Goal: Information Seeking & Learning: Learn about a topic

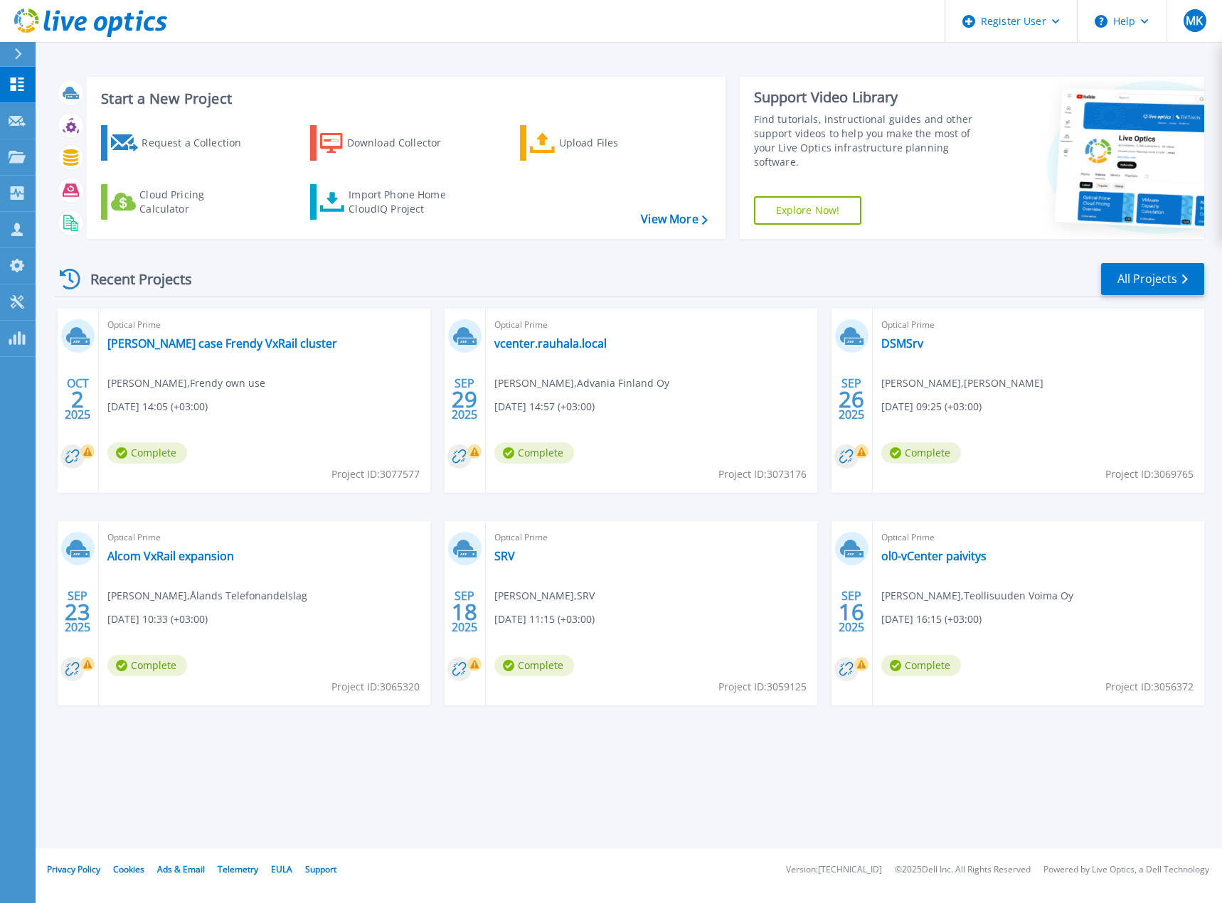
click at [81, 14] on icon at bounding box center [90, 23] width 153 height 29
click at [1166, 277] on link "All Projects" at bounding box center [1152, 279] width 103 height 32
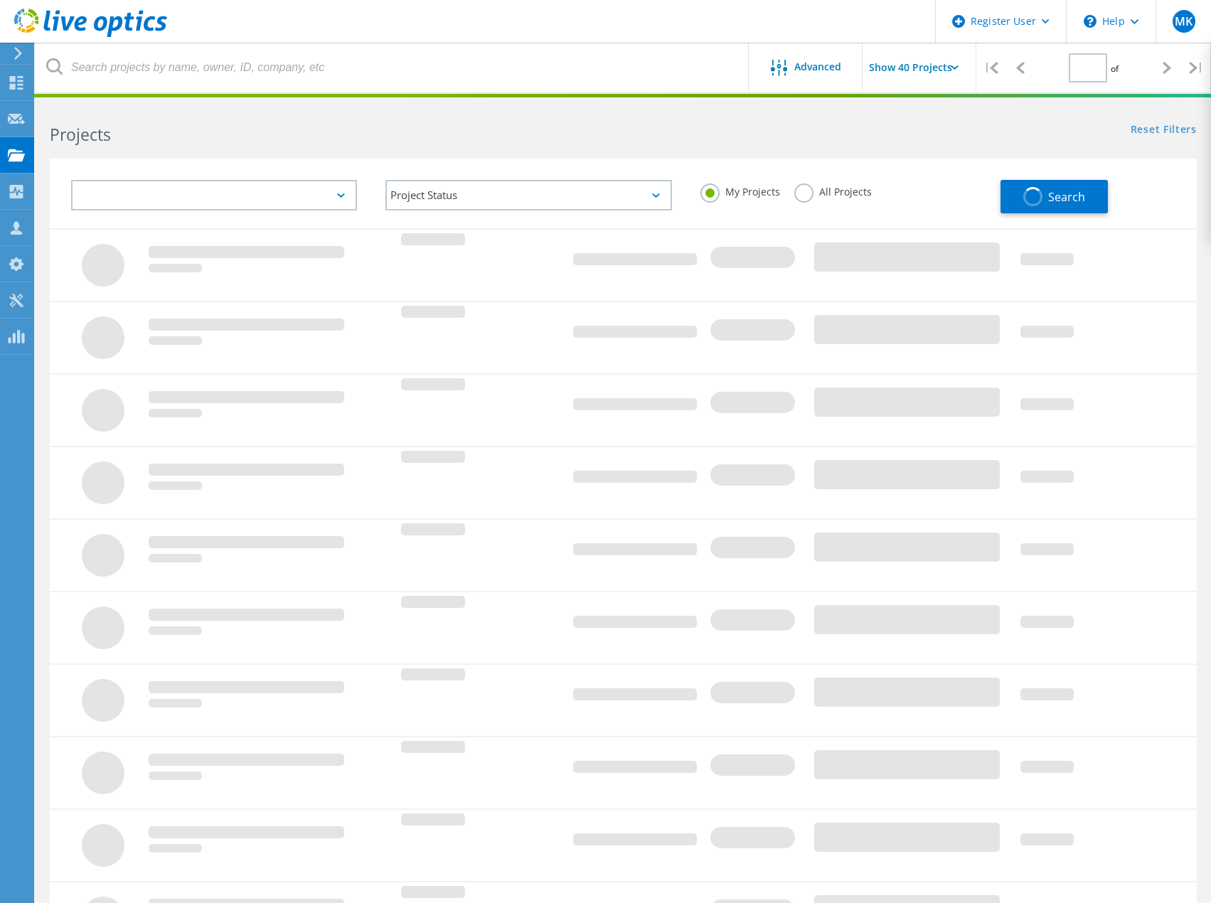
type input "1"
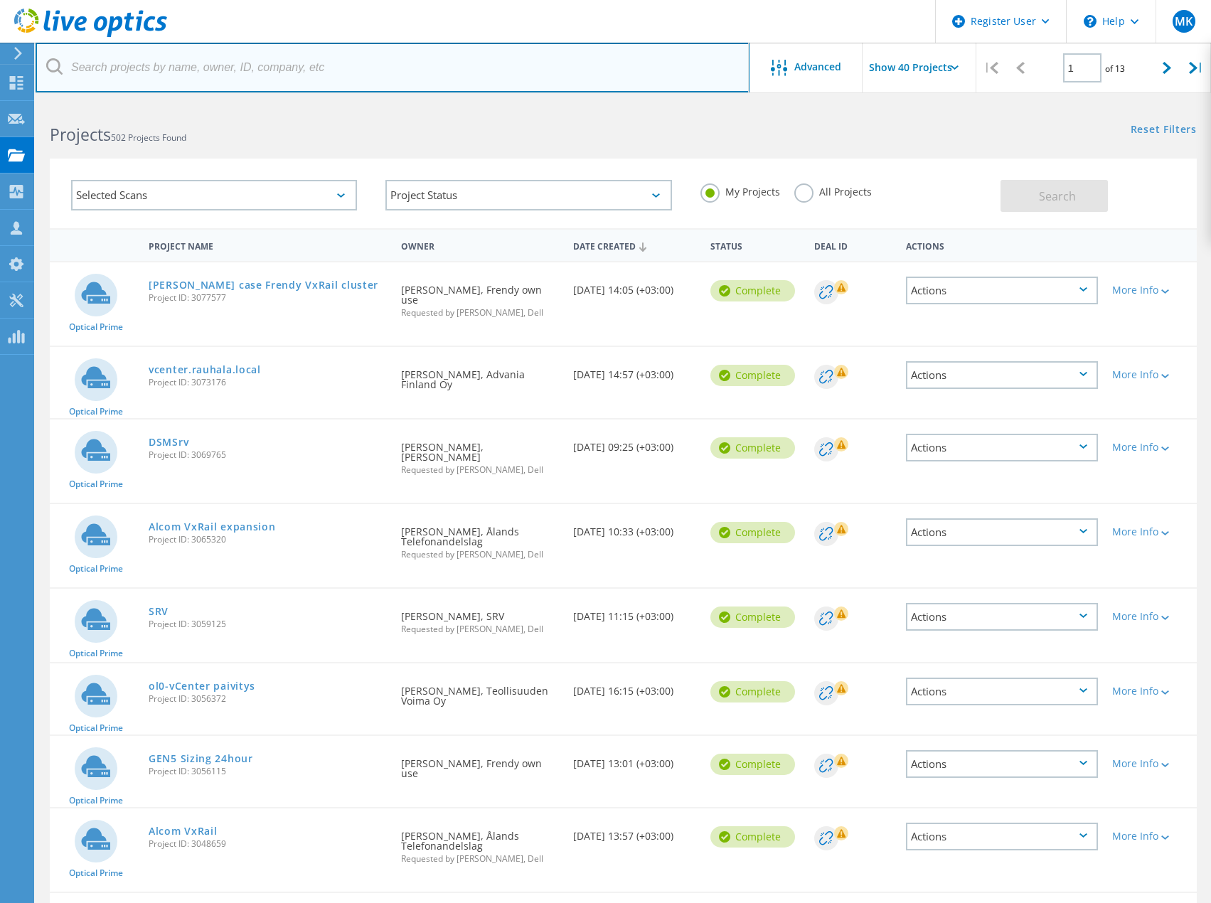
click at [232, 68] on input "text" at bounding box center [393, 68] width 714 height 50
type input "ttl"
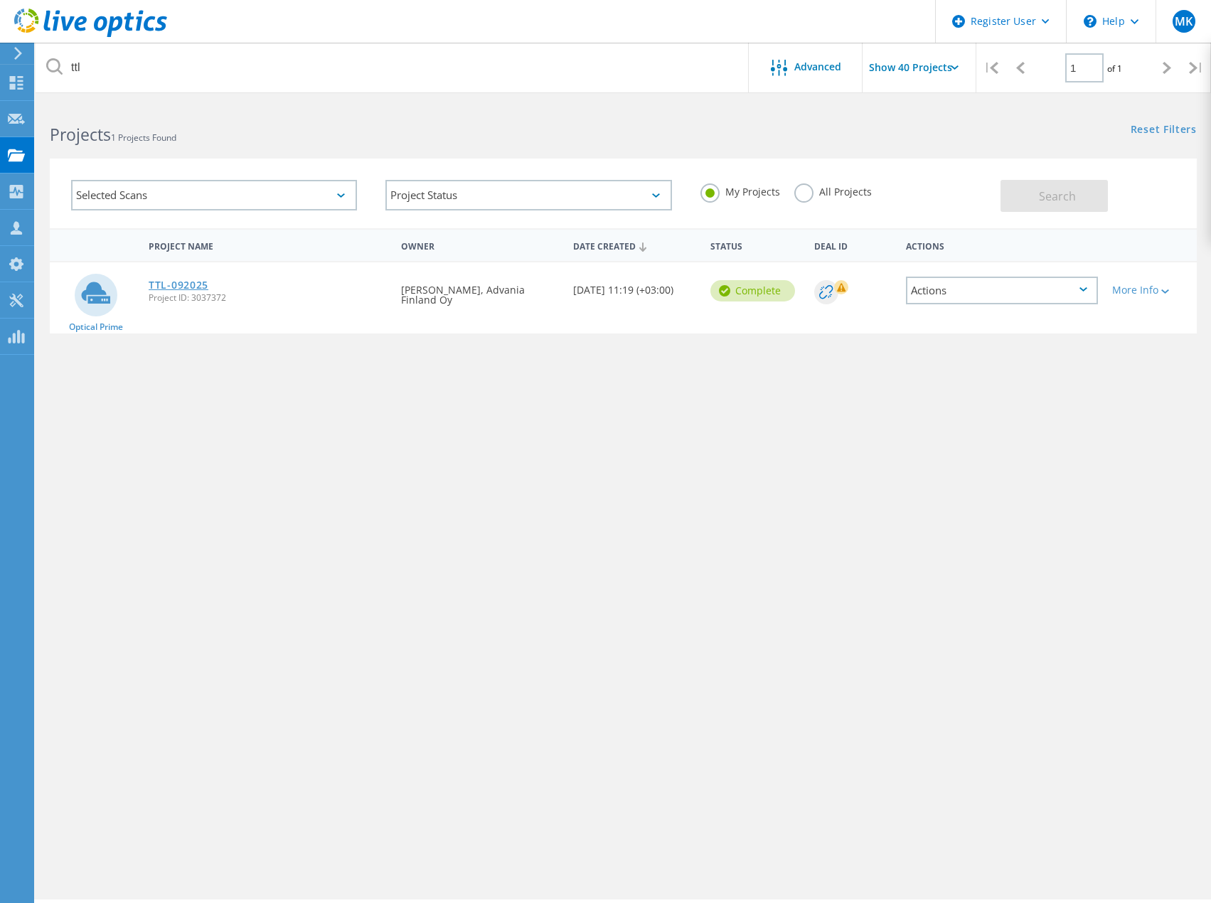
click at [180, 287] on link "TTL-092025" at bounding box center [179, 285] width 60 height 10
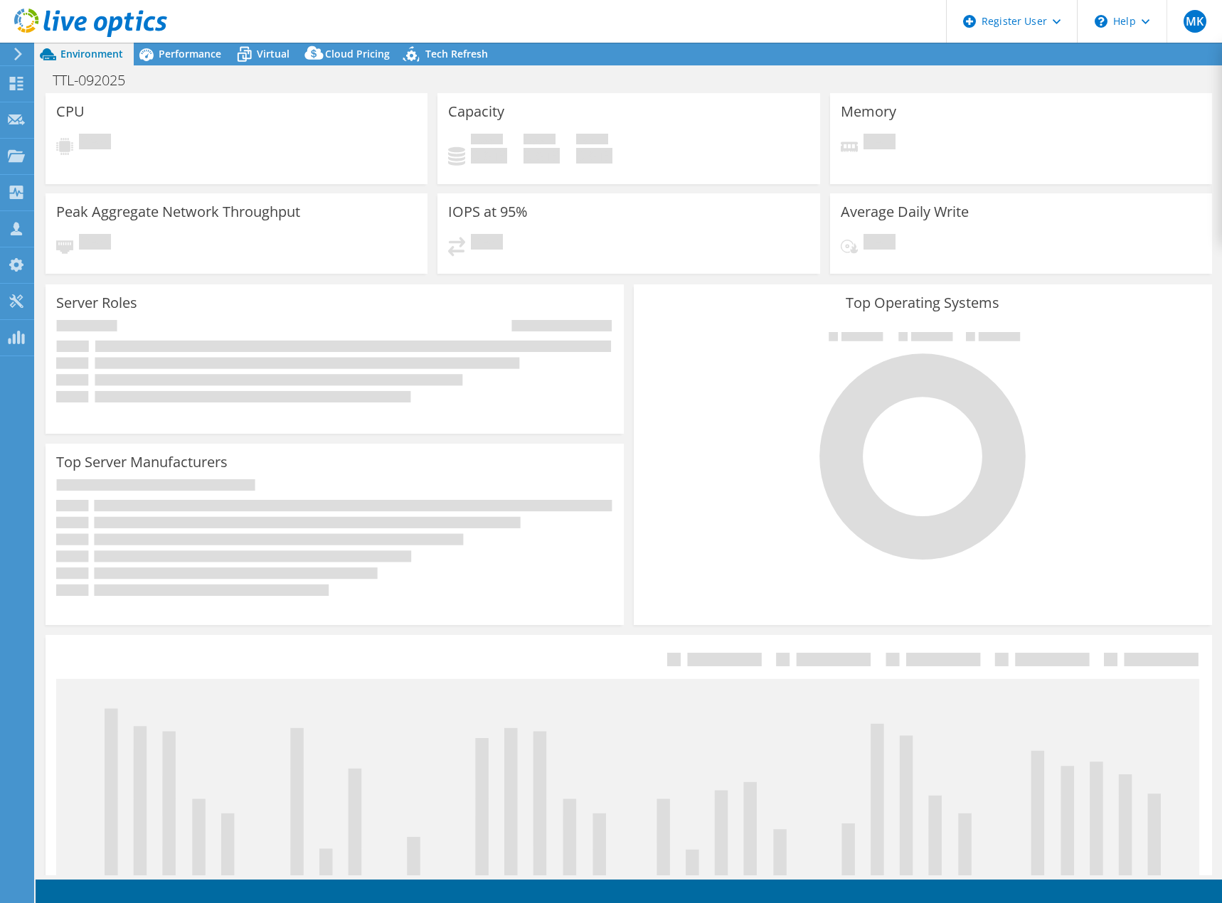
select select "EUFrankfurt"
select select "EUR"
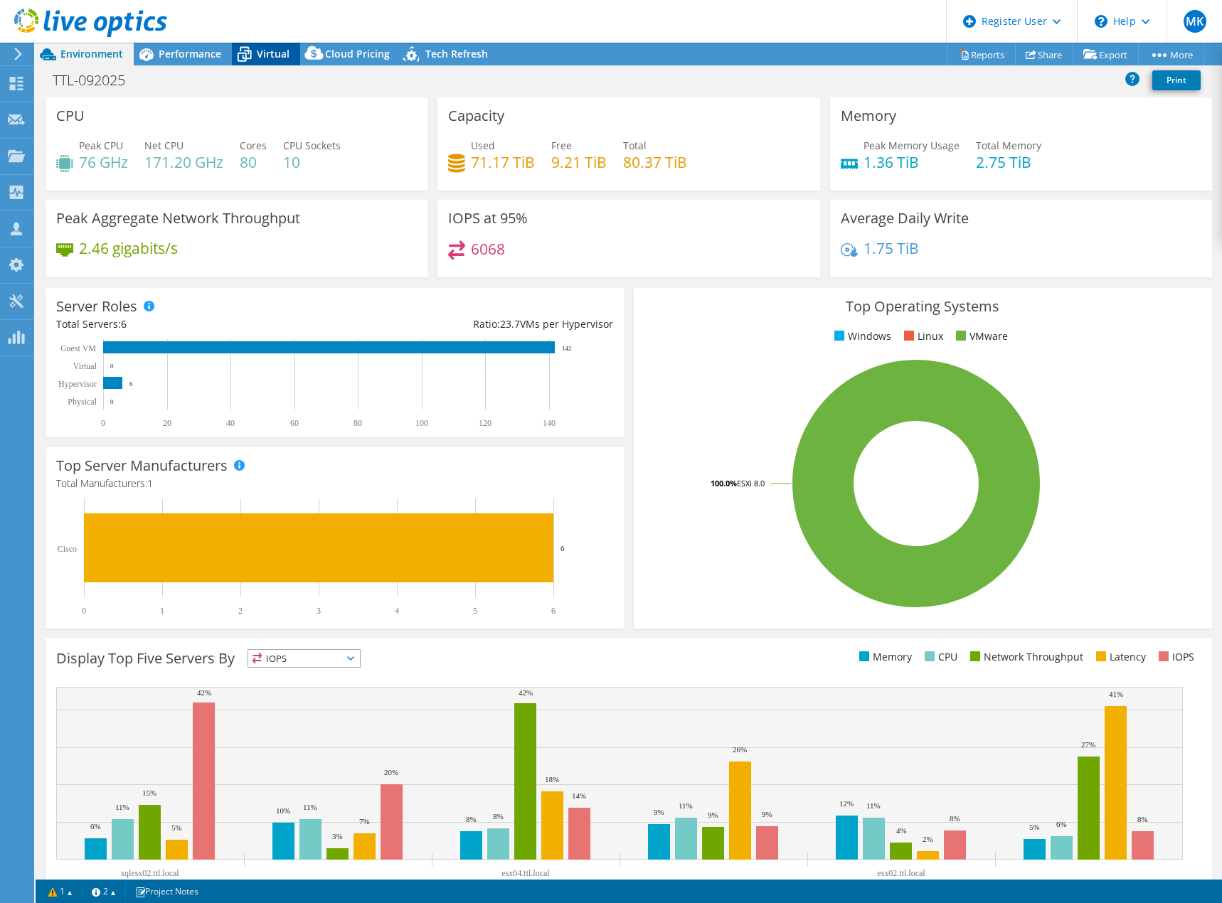
click at [274, 53] on span "Virtual" at bounding box center [273, 54] width 33 height 14
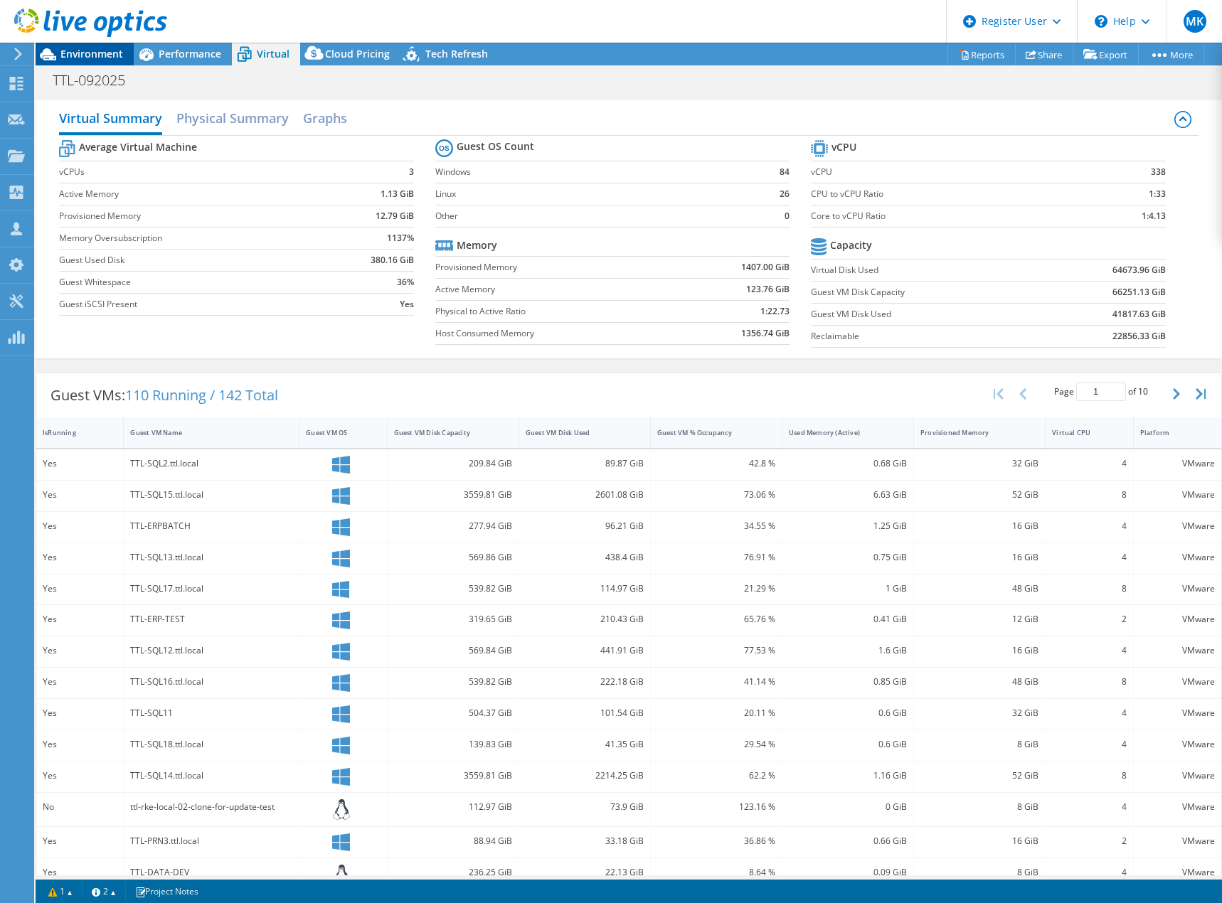
click at [88, 53] on span "Environment" at bounding box center [91, 54] width 63 height 14
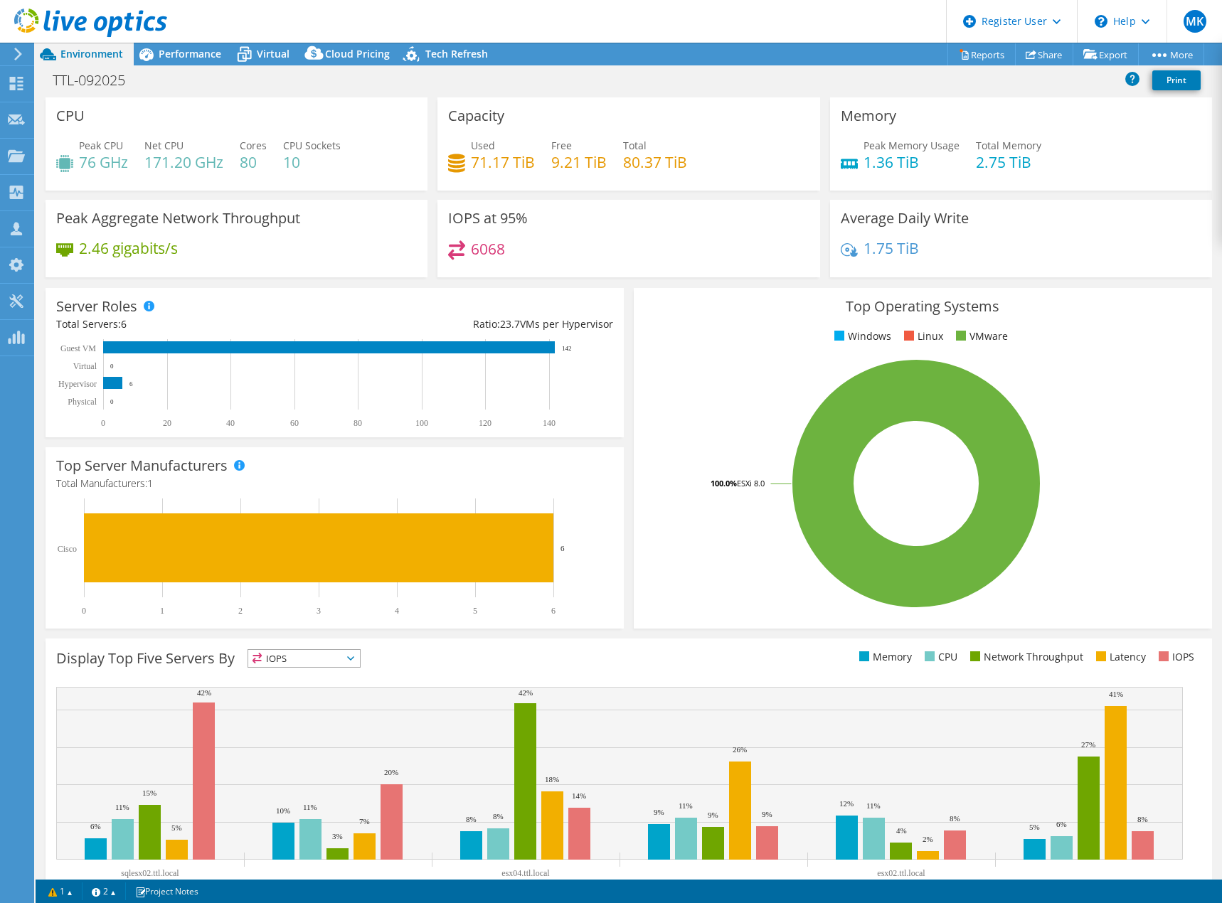
click at [85, 27] on icon at bounding box center [90, 23] width 153 height 29
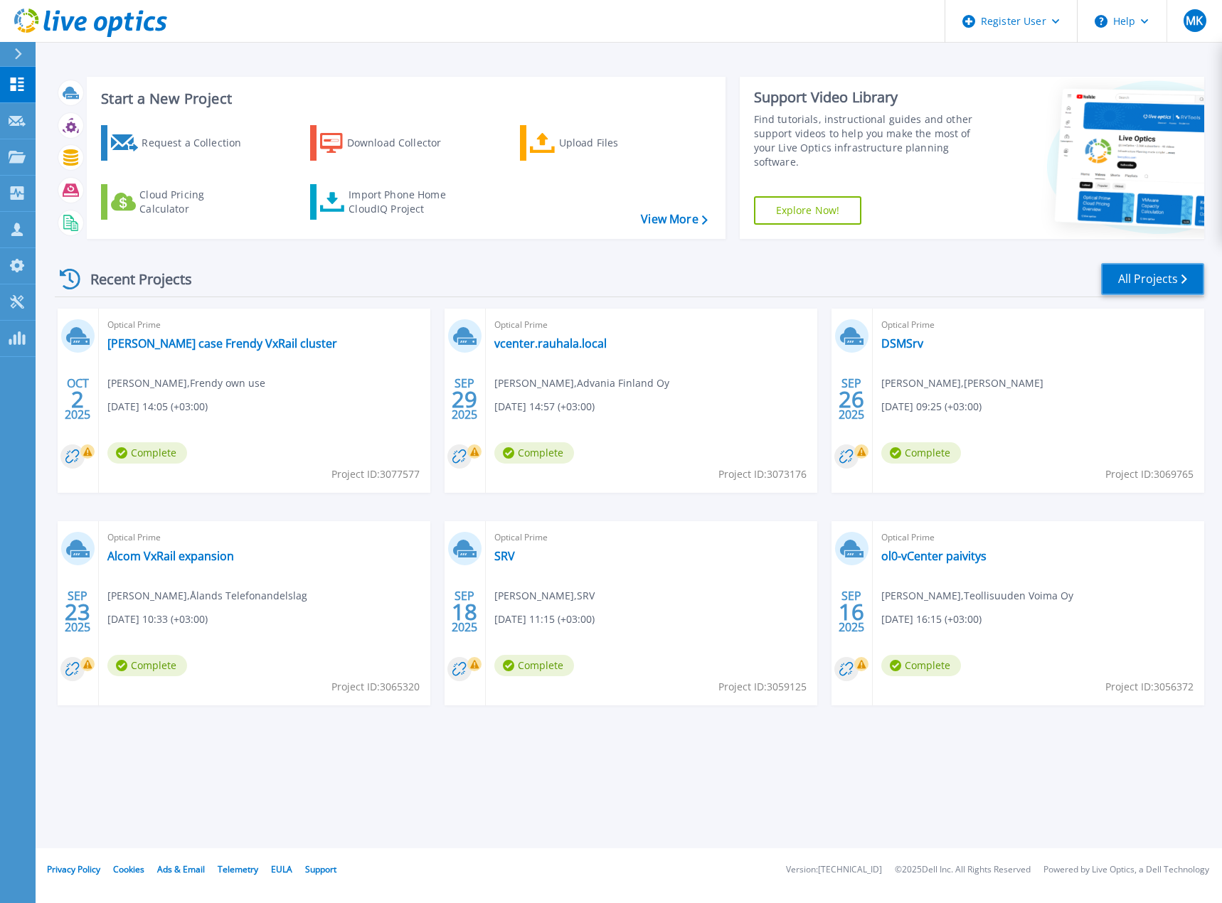
click at [1140, 279] on link "All Projects" at bounding box center [1152, 279] width 103 height 32
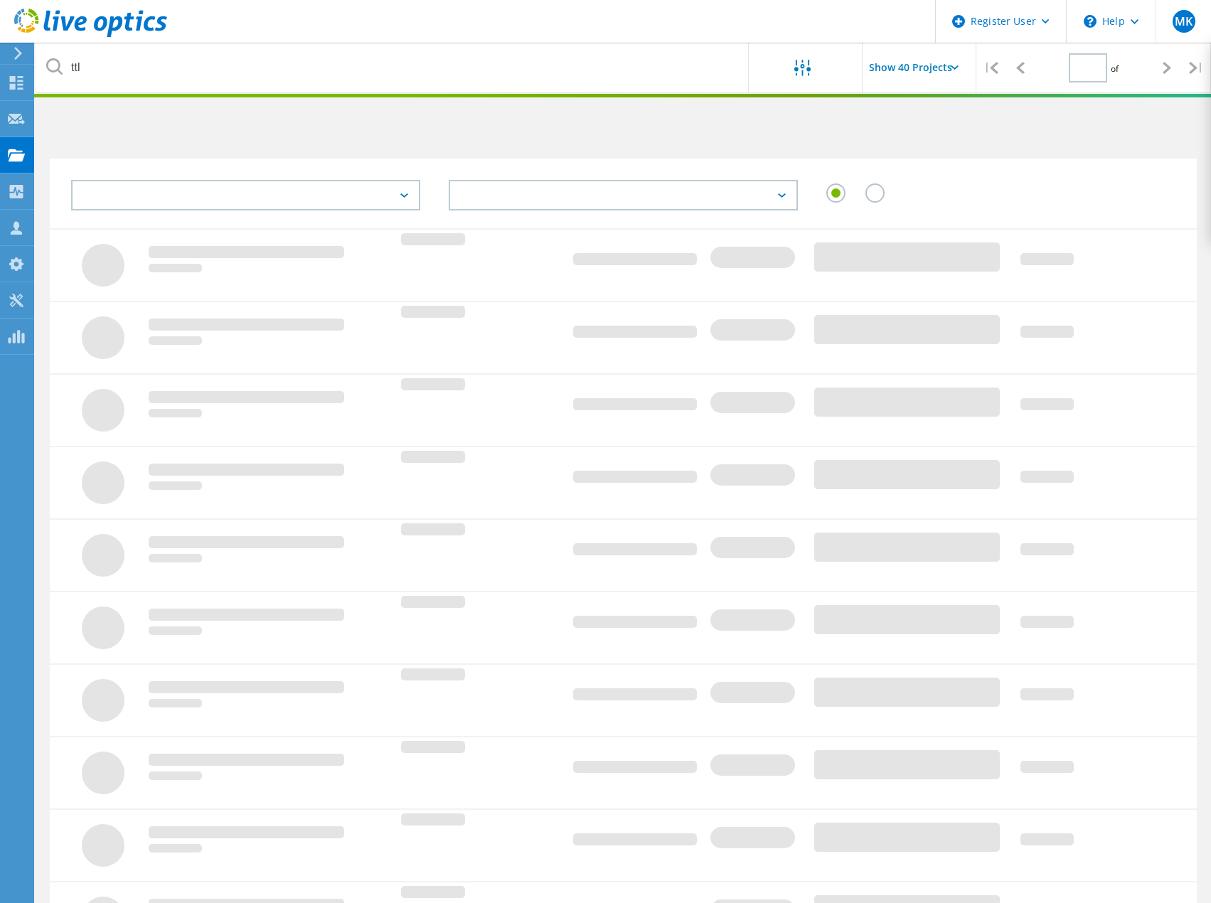
type input "1"
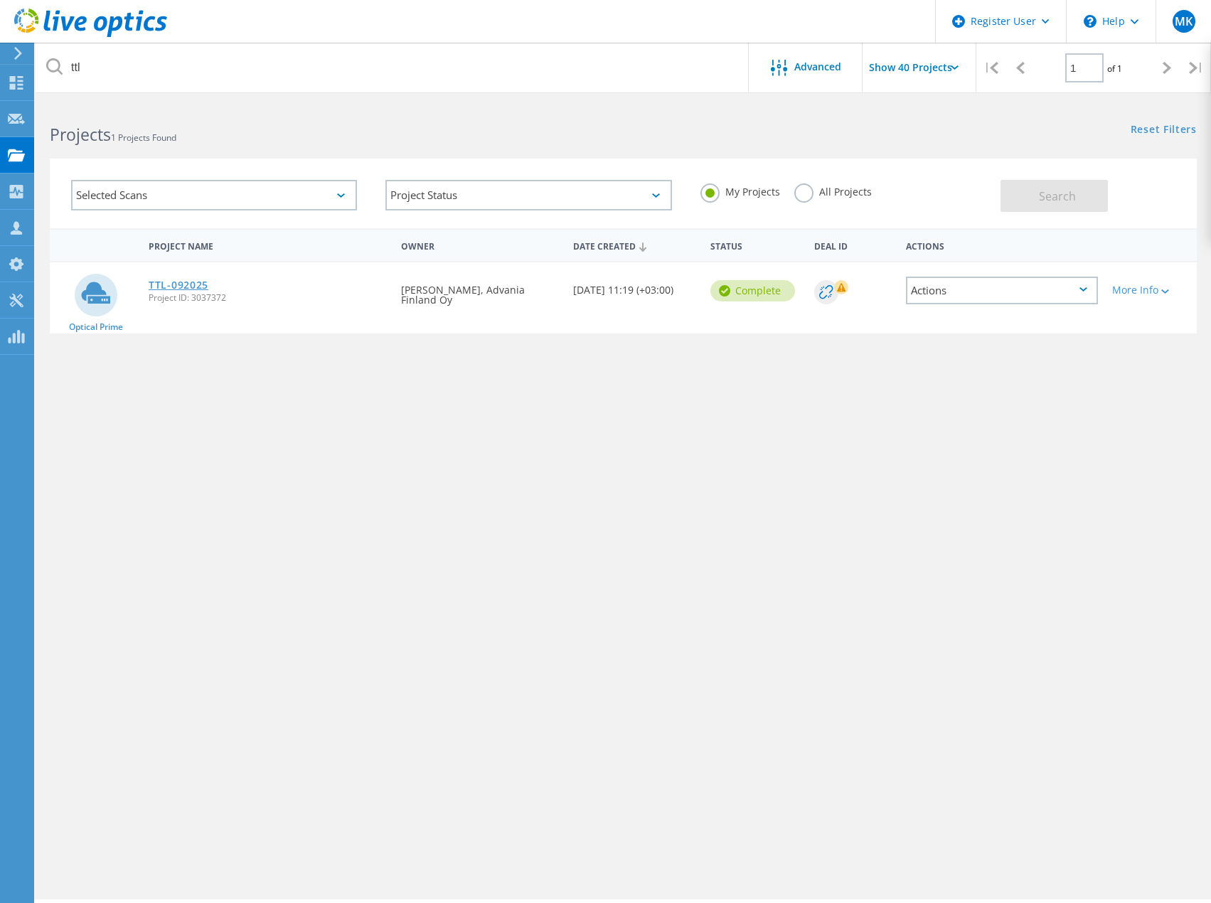
click at [164, 287] on link "TTL-092025" at bounding box center [179, 285] width 60 height 10
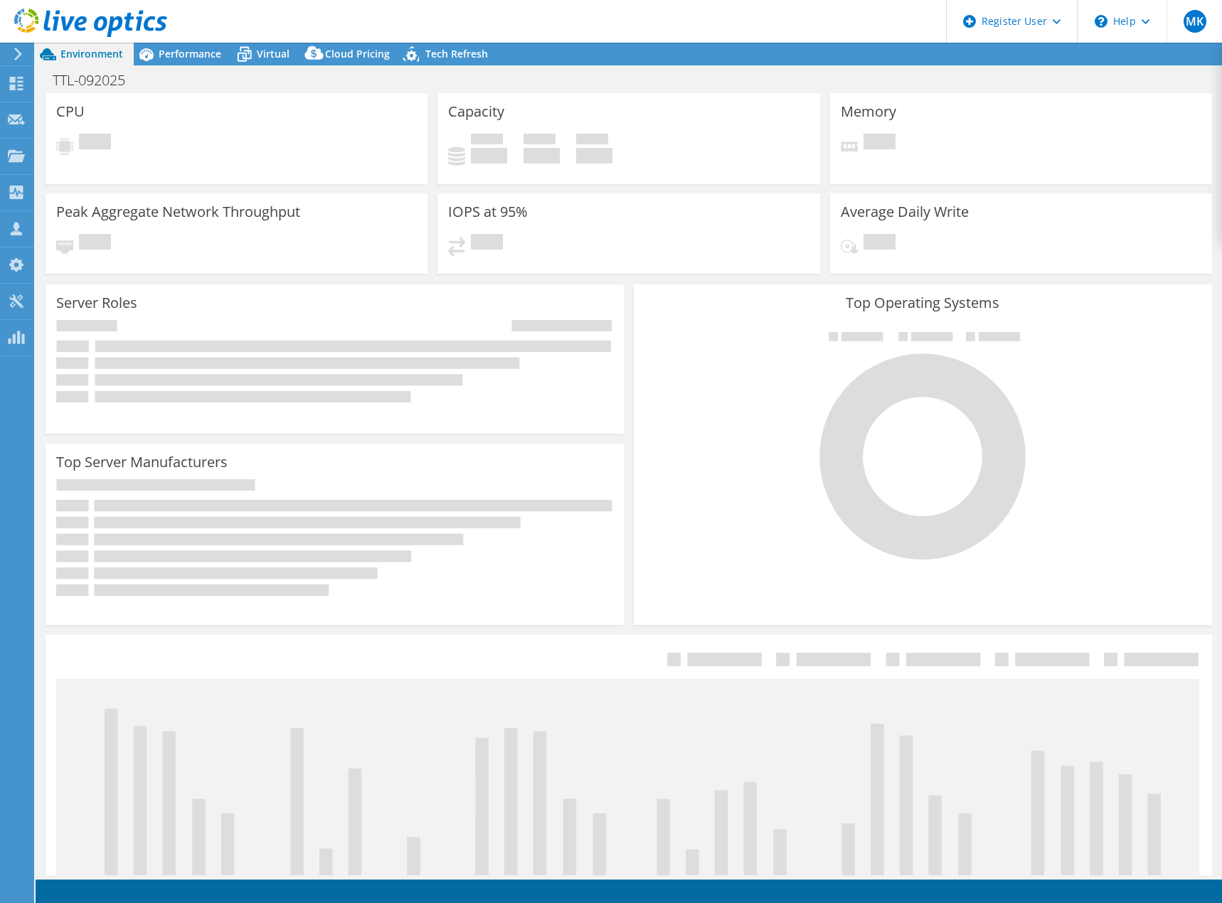
select select "USD"
select select "EUFrankfurt"
select select "EUR"
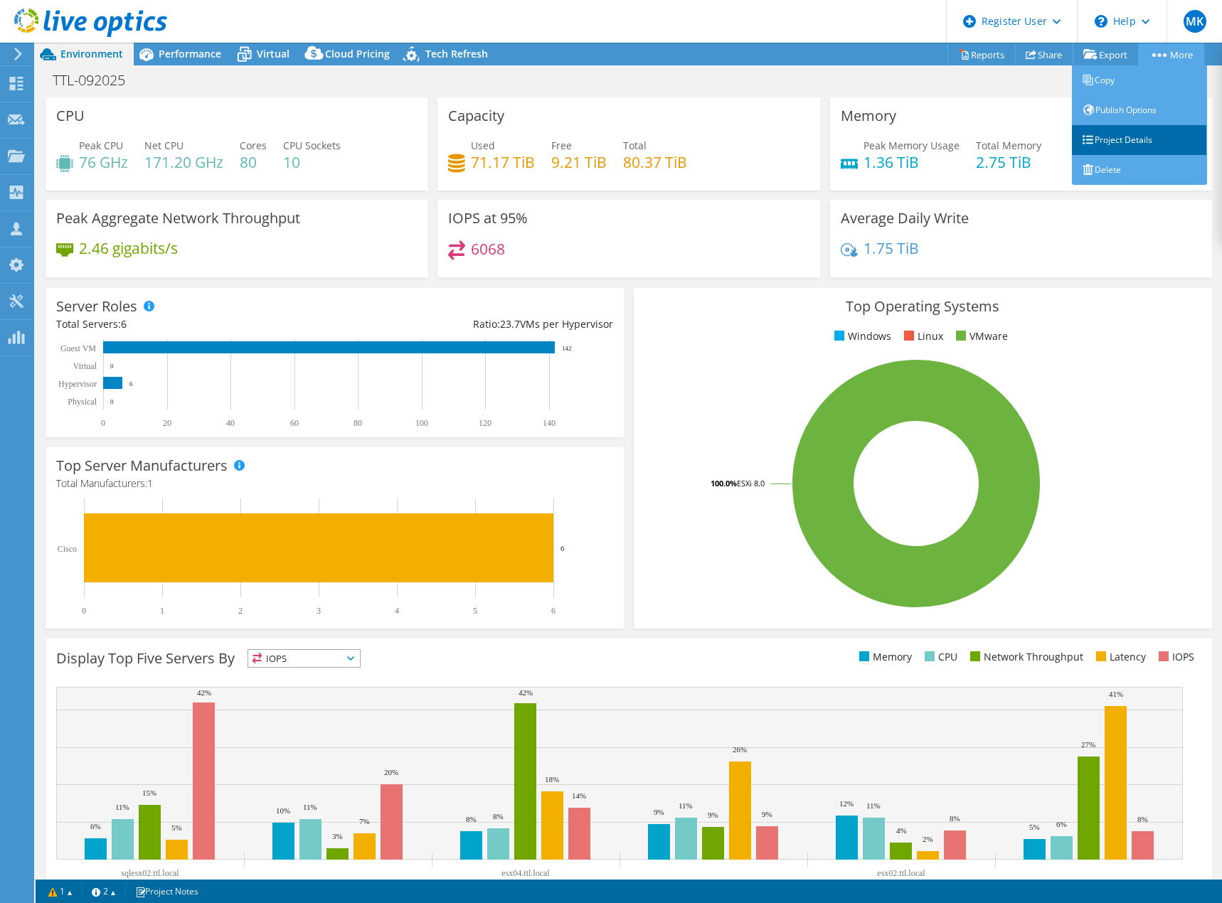
click at [1142, 148] on link "Project Details" at bounding box center [1139, 140] width 135 height 30
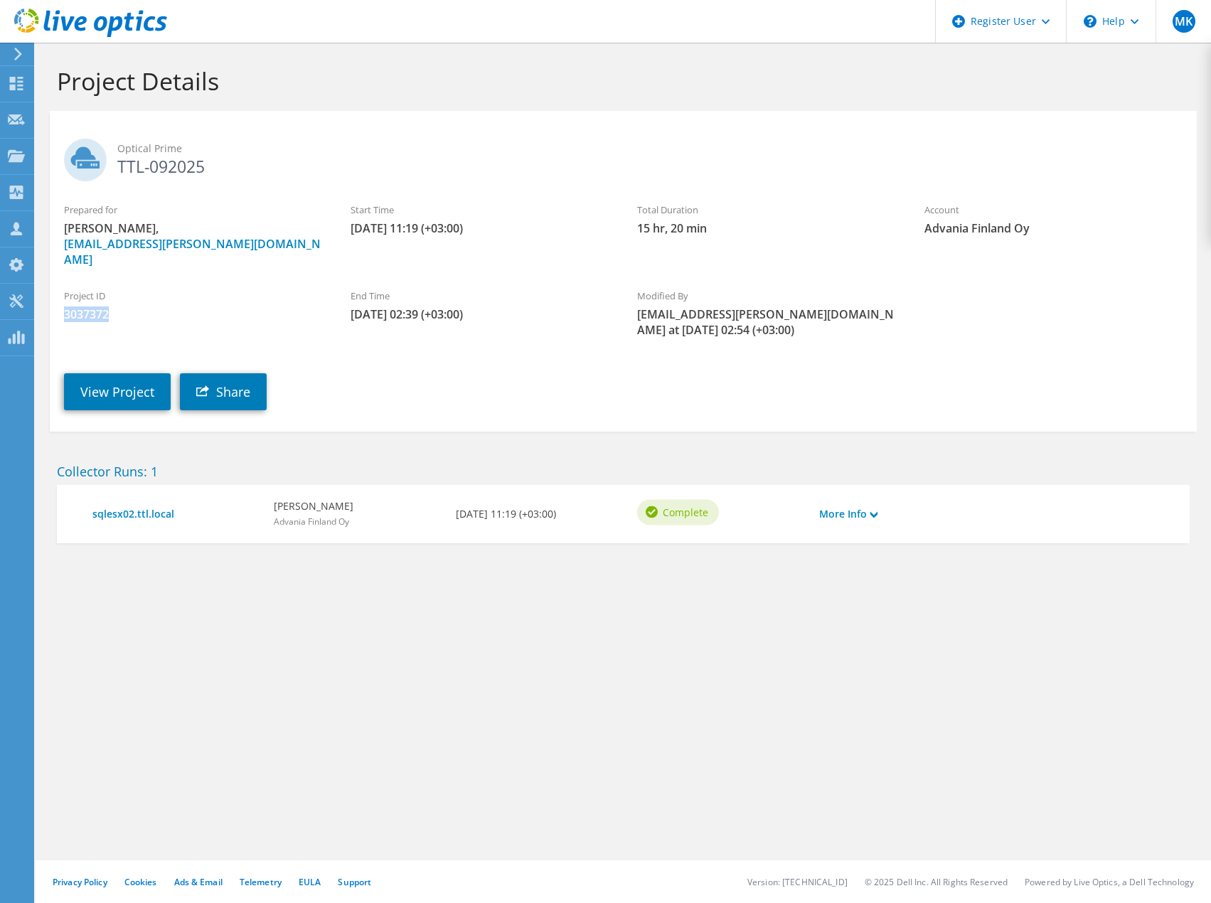
drag, startPoint x: 109, startPoint y: 298, endPoint x: 59, endPoint y: 299, distance: 49.8
click at [59, 299] on div "Project ID 3037372" at bounding box center [193, 306] width 287 height 48
copy span "3037372"
click at [110, 373] on link "View Project" at bounding box center [117, 391] width 107 height 37
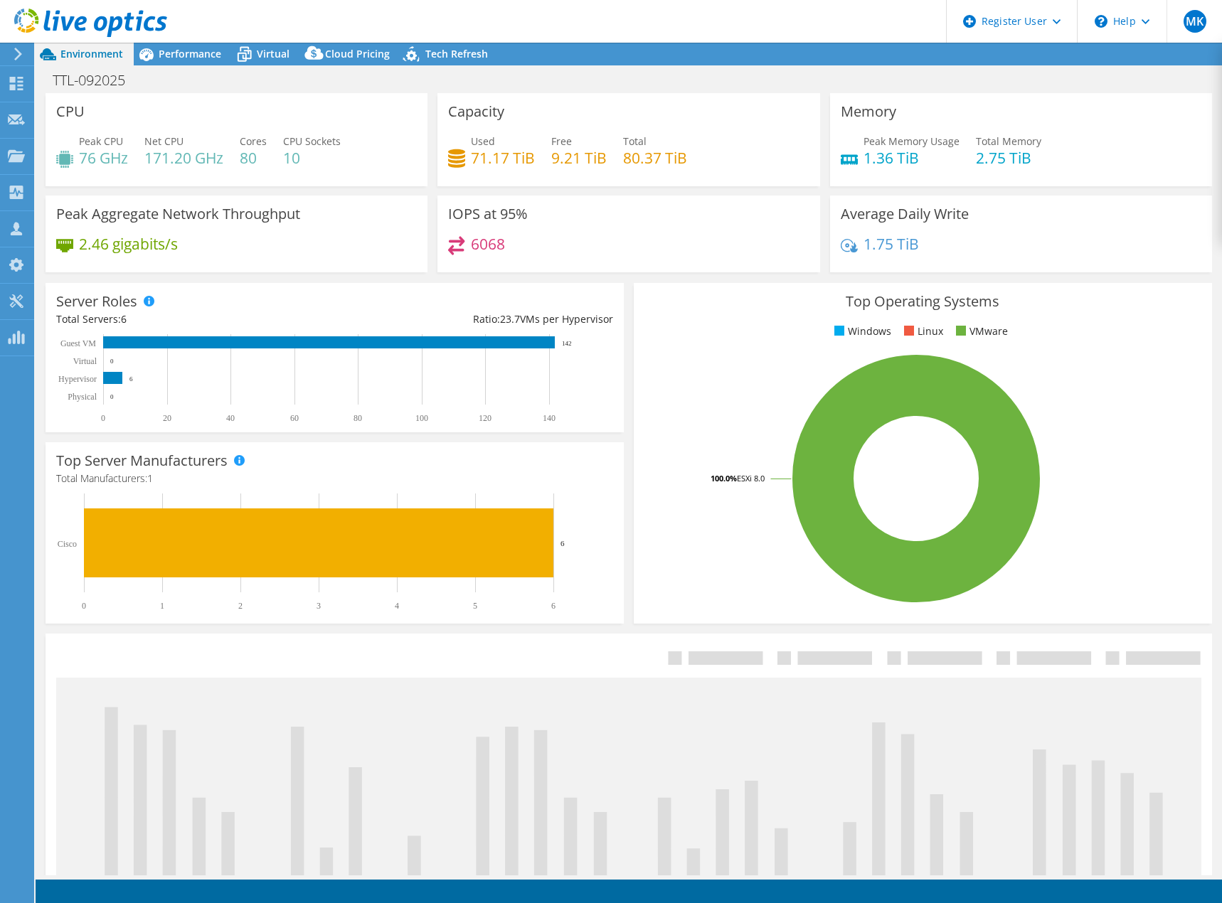
select select "EUFrankfurt"
select select "EUR"
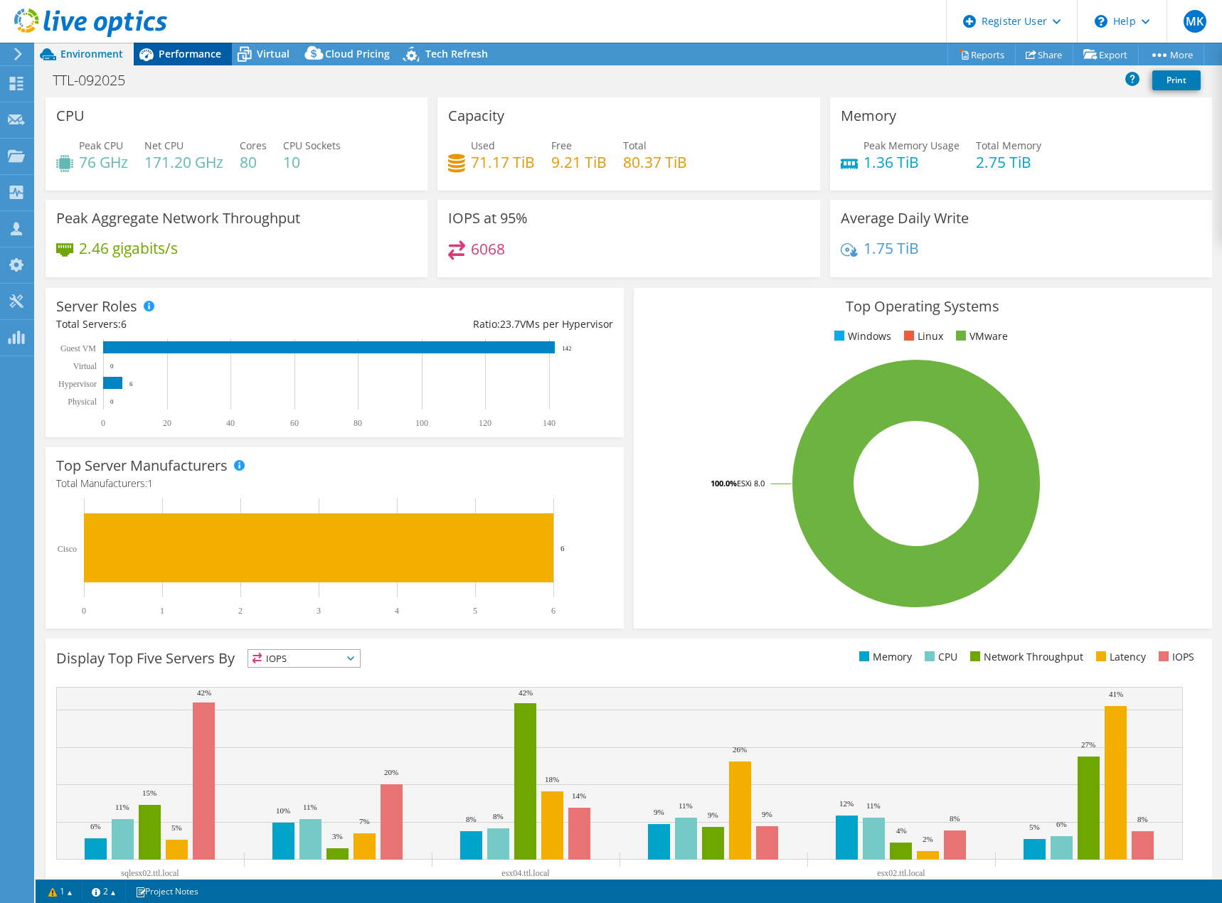
click at [189, 47] on span "Performance" at bounding box center [190, 54] width 63 height 14
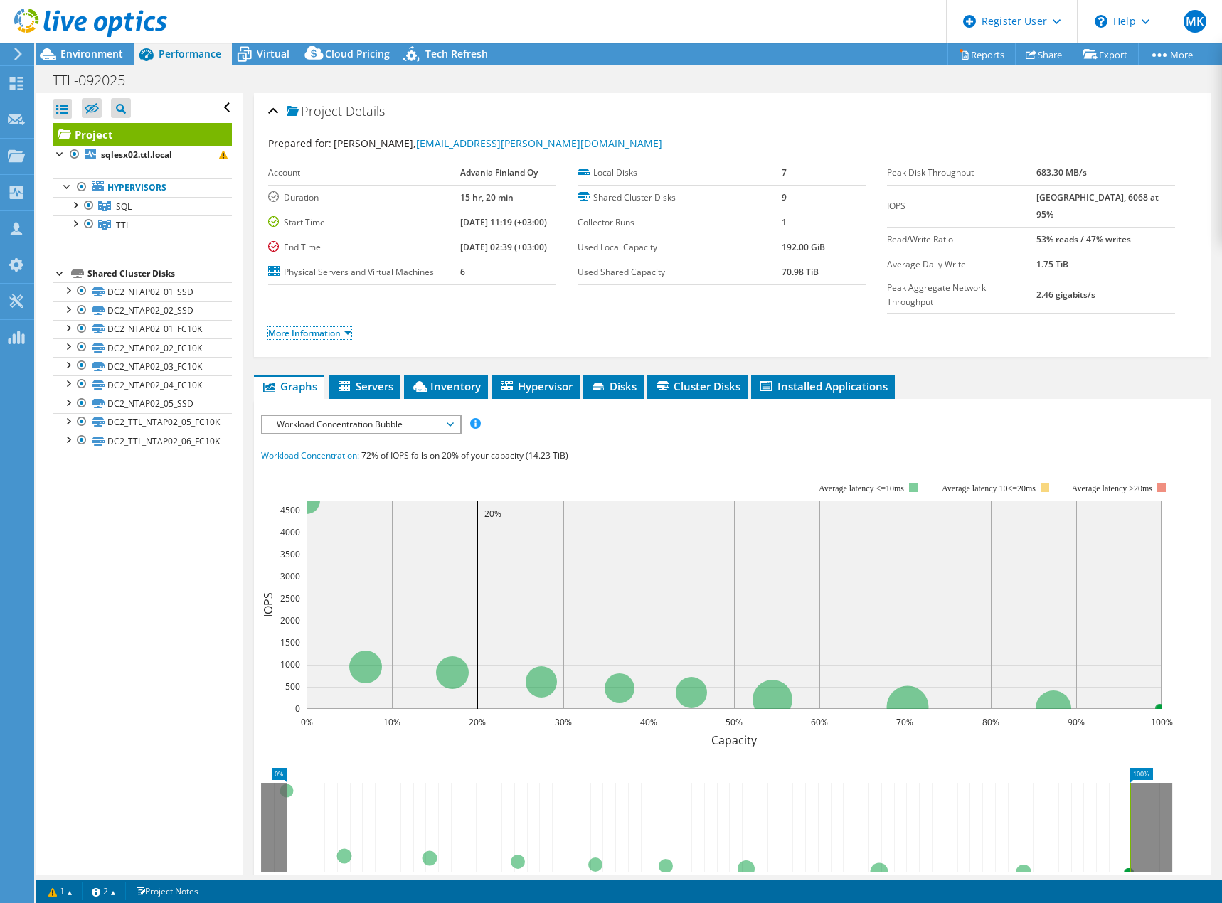
click at [313, 327] on link "More Information" at bounding box center [309, 333] width 83 height 12
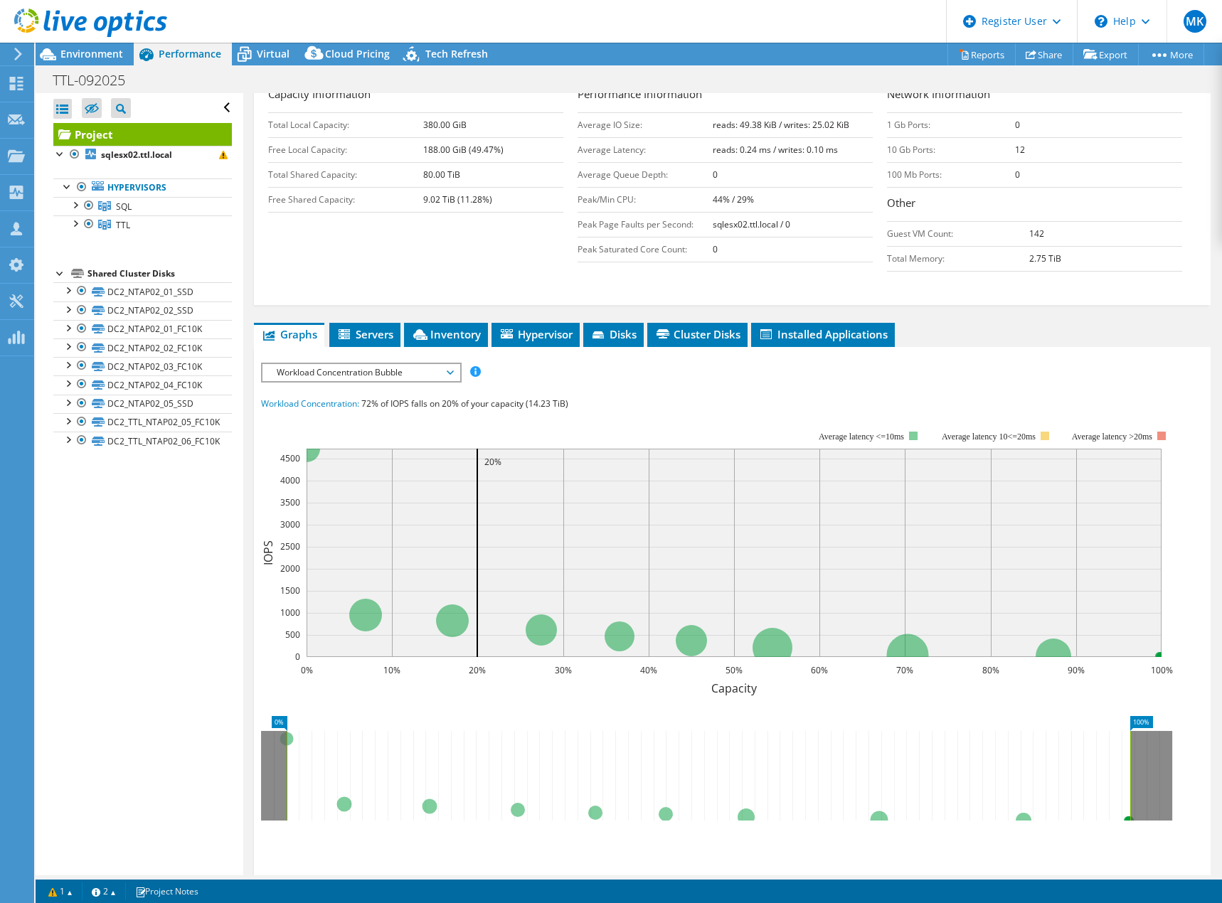
scroll to position [351, 0]
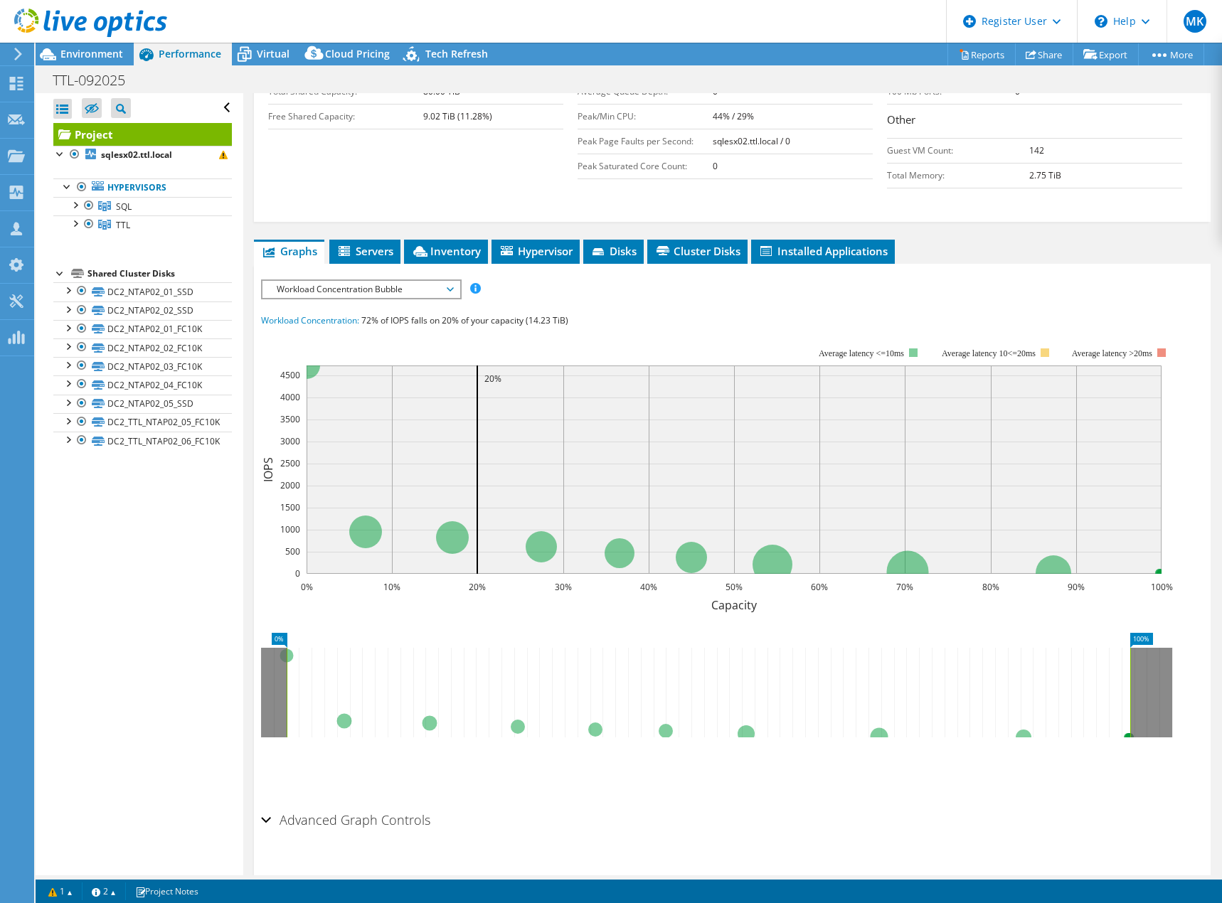
click at [376, 281] on span "Workload Concentration Bubble" at bounding box center [361, 289] width 183 height 17
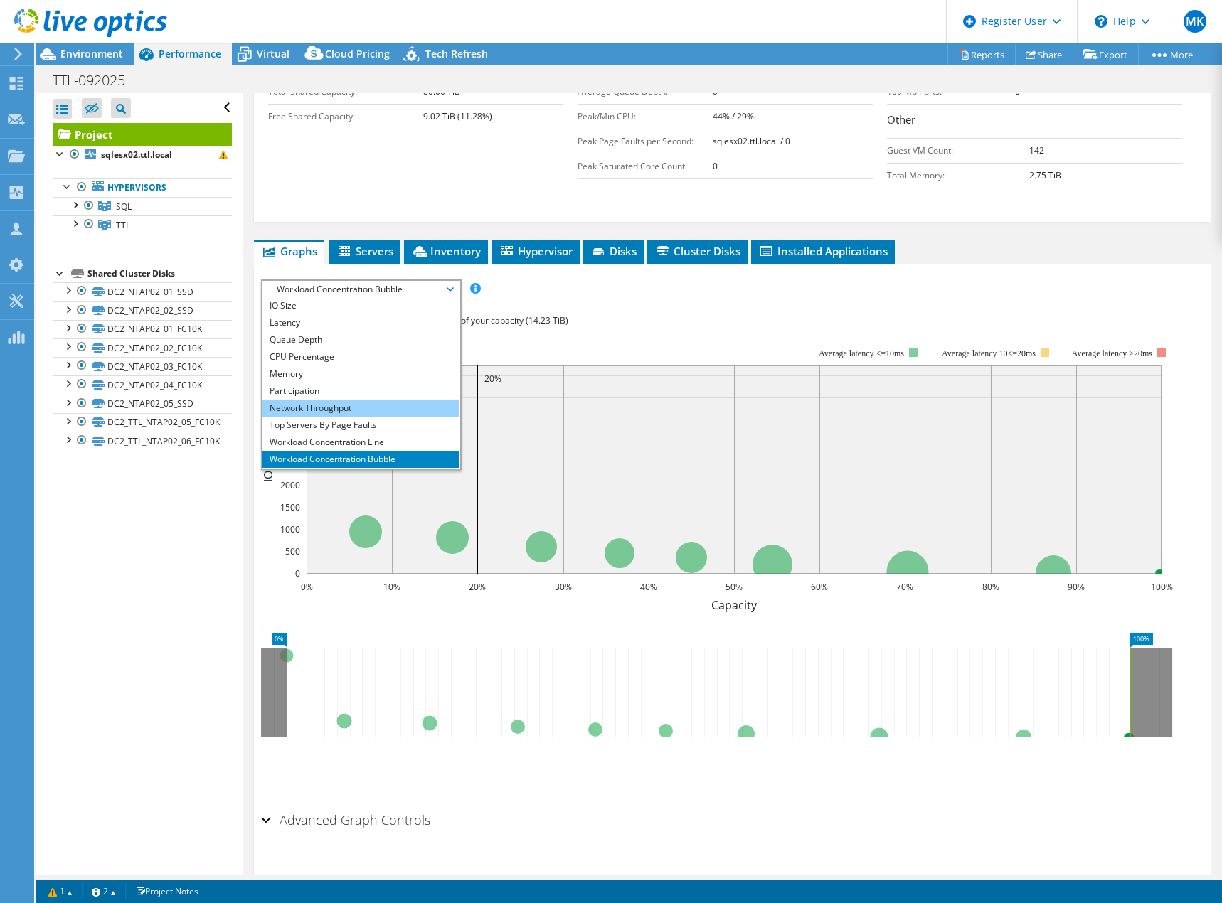
scroll to position [51, 0]
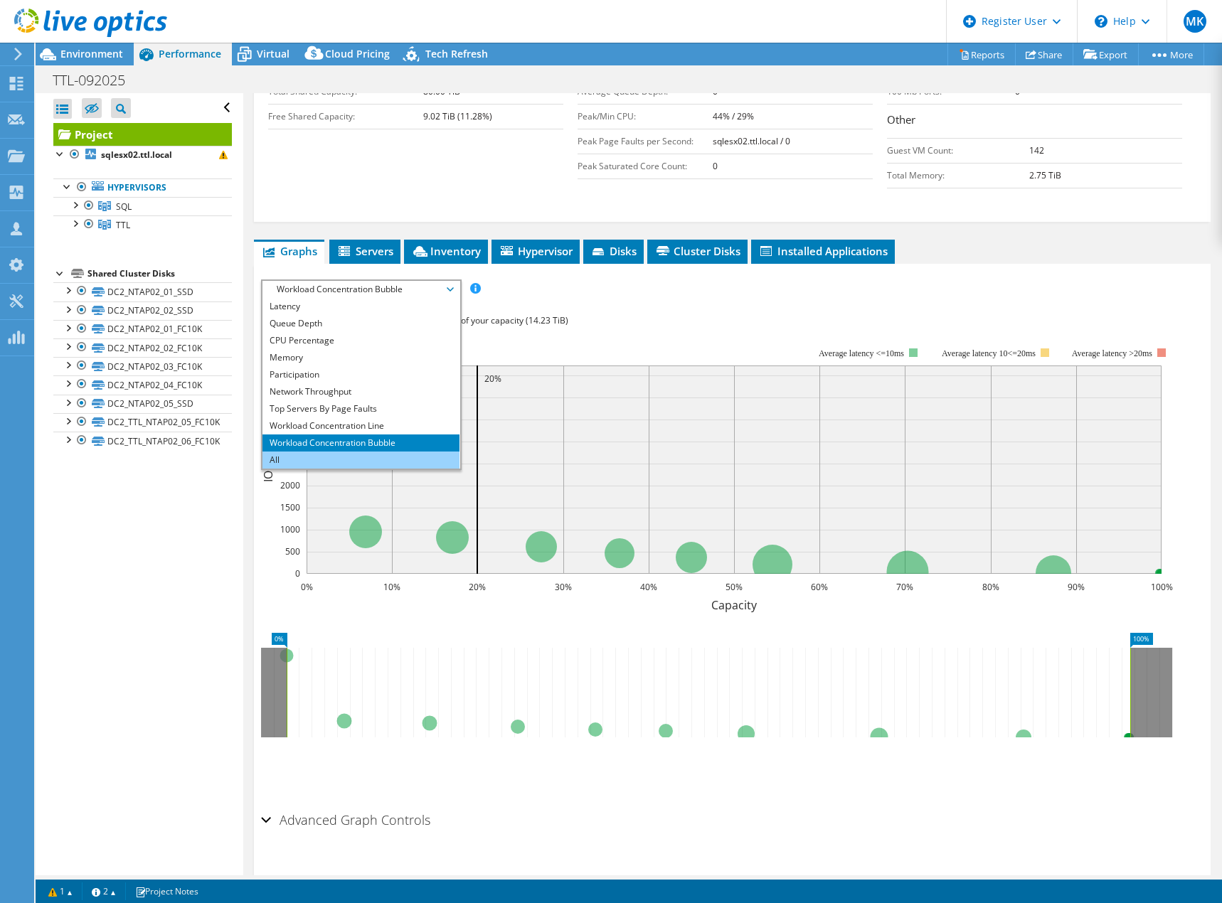
click at [327, 452] on li "All" at bounding box center [360, 460] width 197 height 17
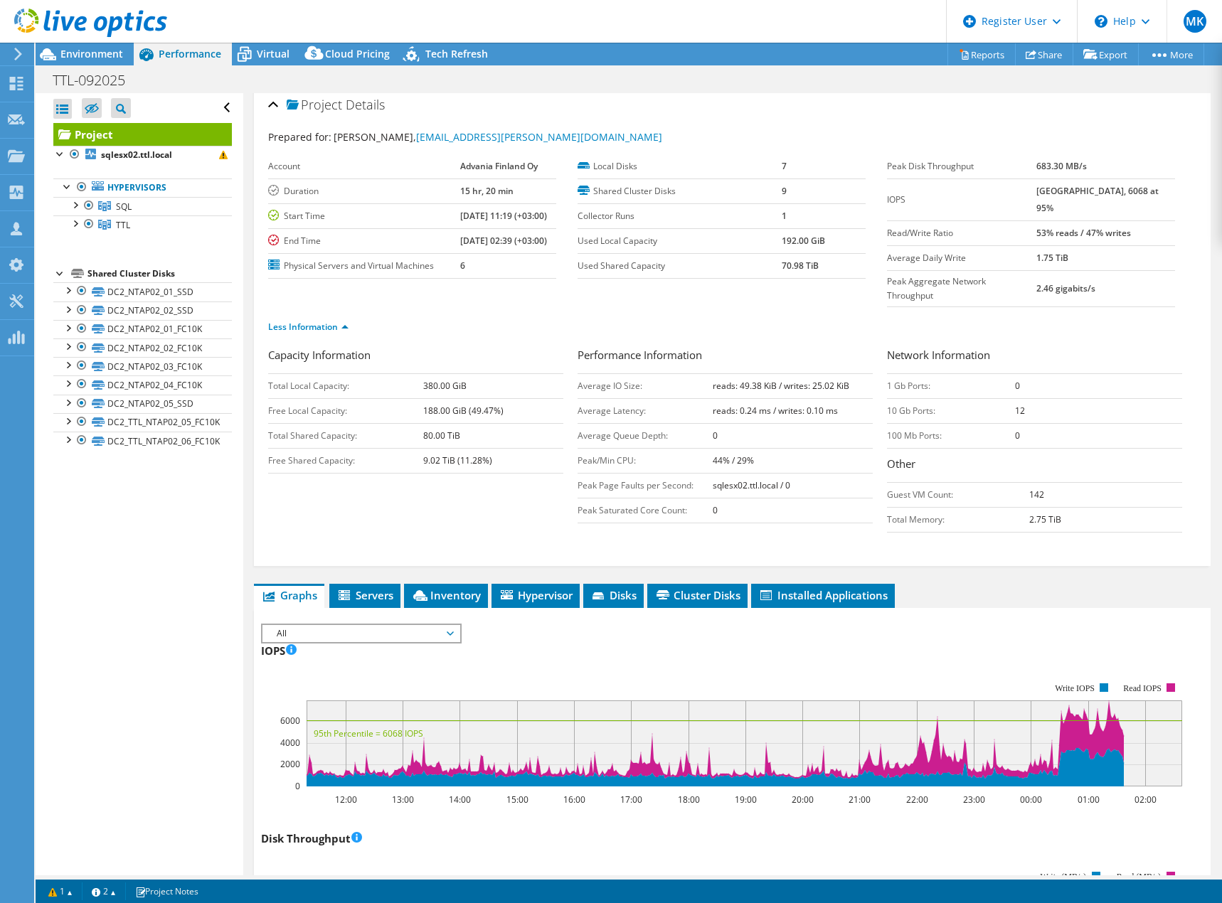
scroll to position [0, 0]
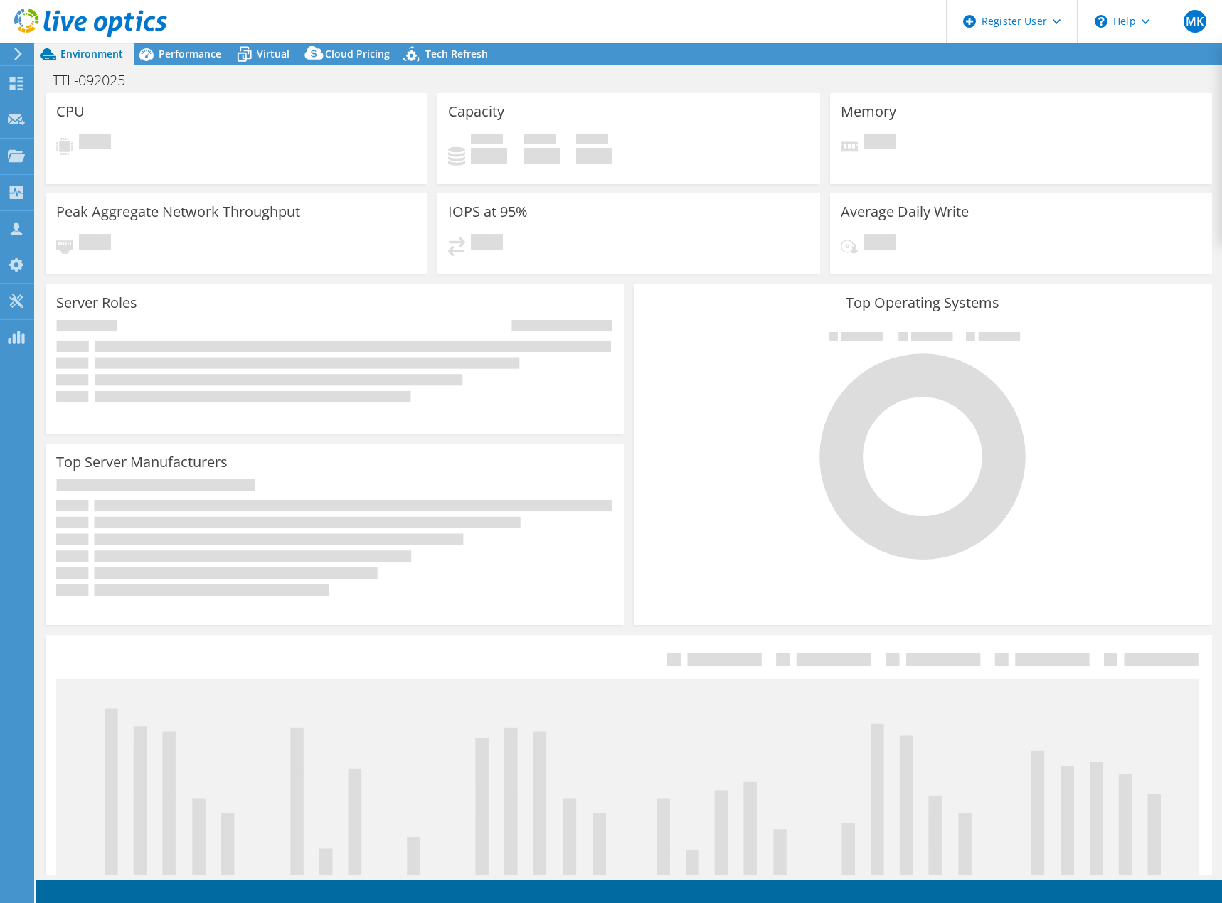
select select "EUFrankfurt"
select select "EUR"
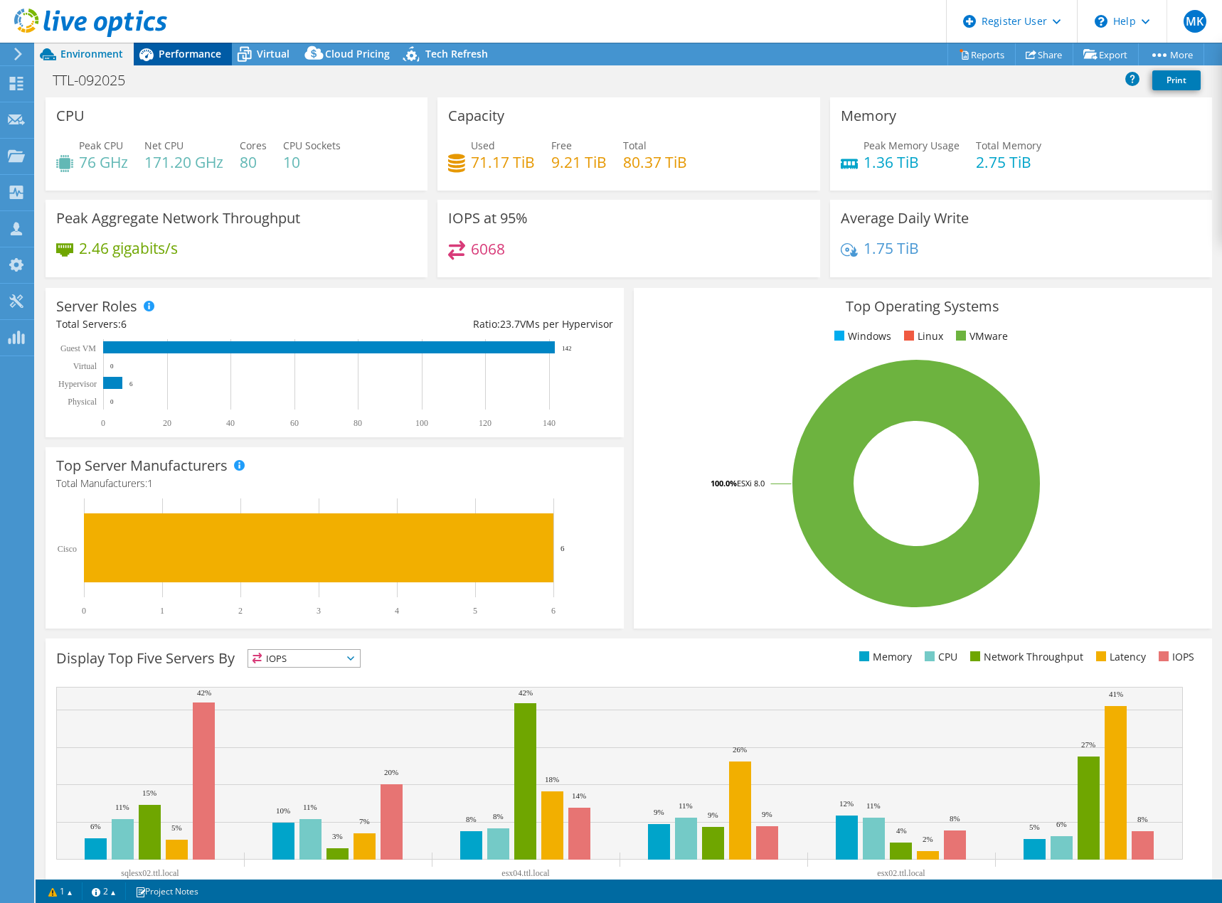
drag, startPoint x: 184, startPoint y: 48, endPoint x: 219, endPoint y: 58, distance: 36.5
click at [184, 50] on span "Performance" at bounding box center [190, 54] width 63 height 14
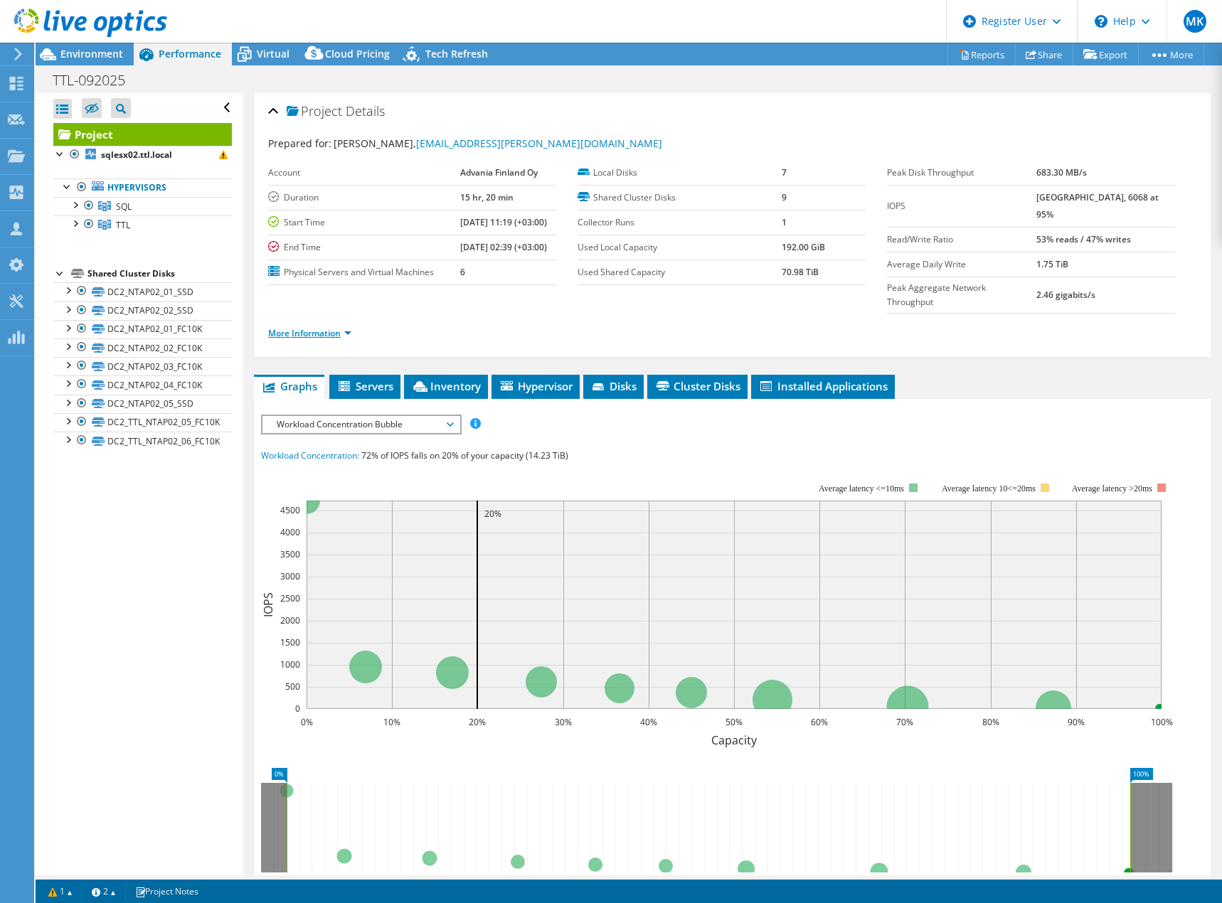
click at [308, 327] on link "More Information" at bounding box center [309, 333] width 83 height 12
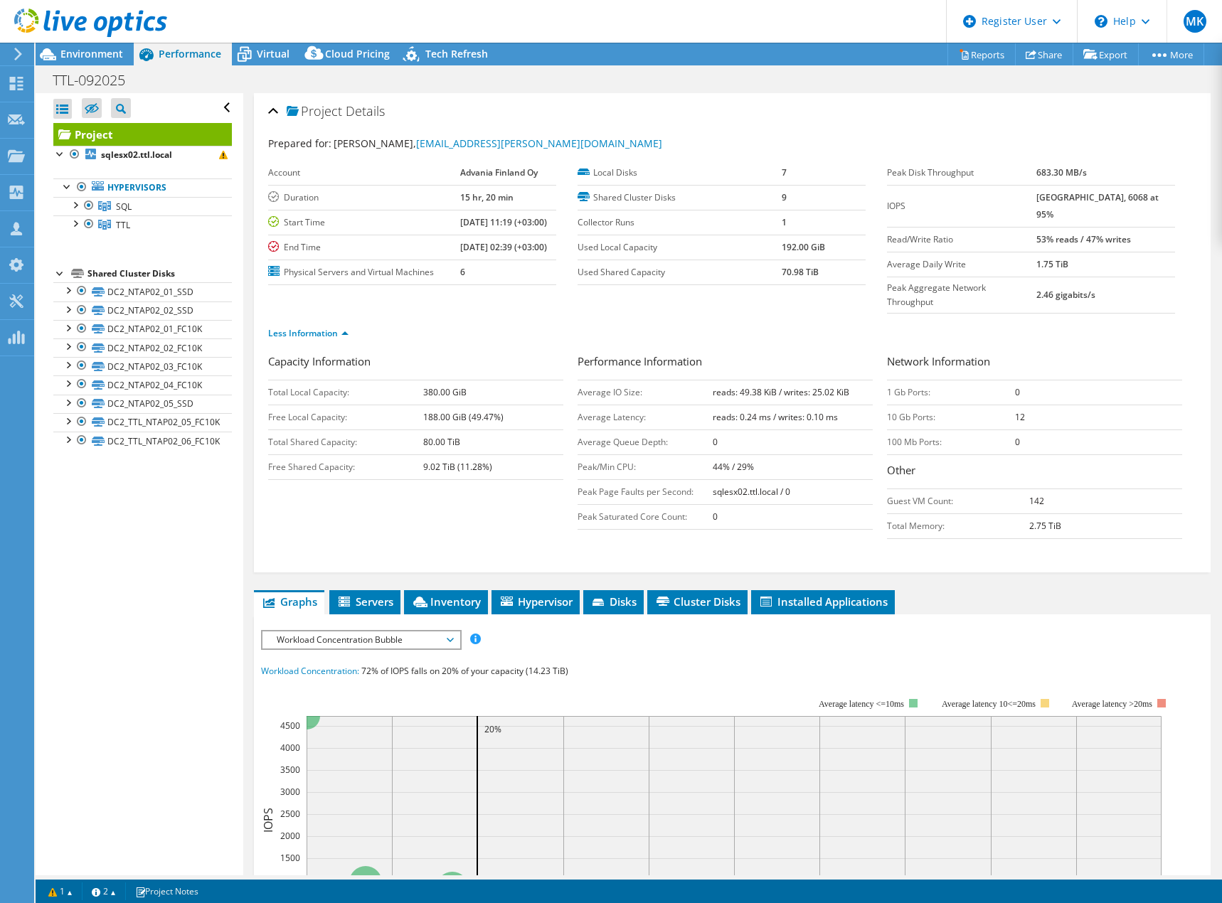
click at [113, 706] on div "Open All Close All Hide Excluded Nodes Project Tree Filter" at bounding box center [139, 484] width 207 height 782
